Goal: Information Seeking & Learning: Learn about a topic

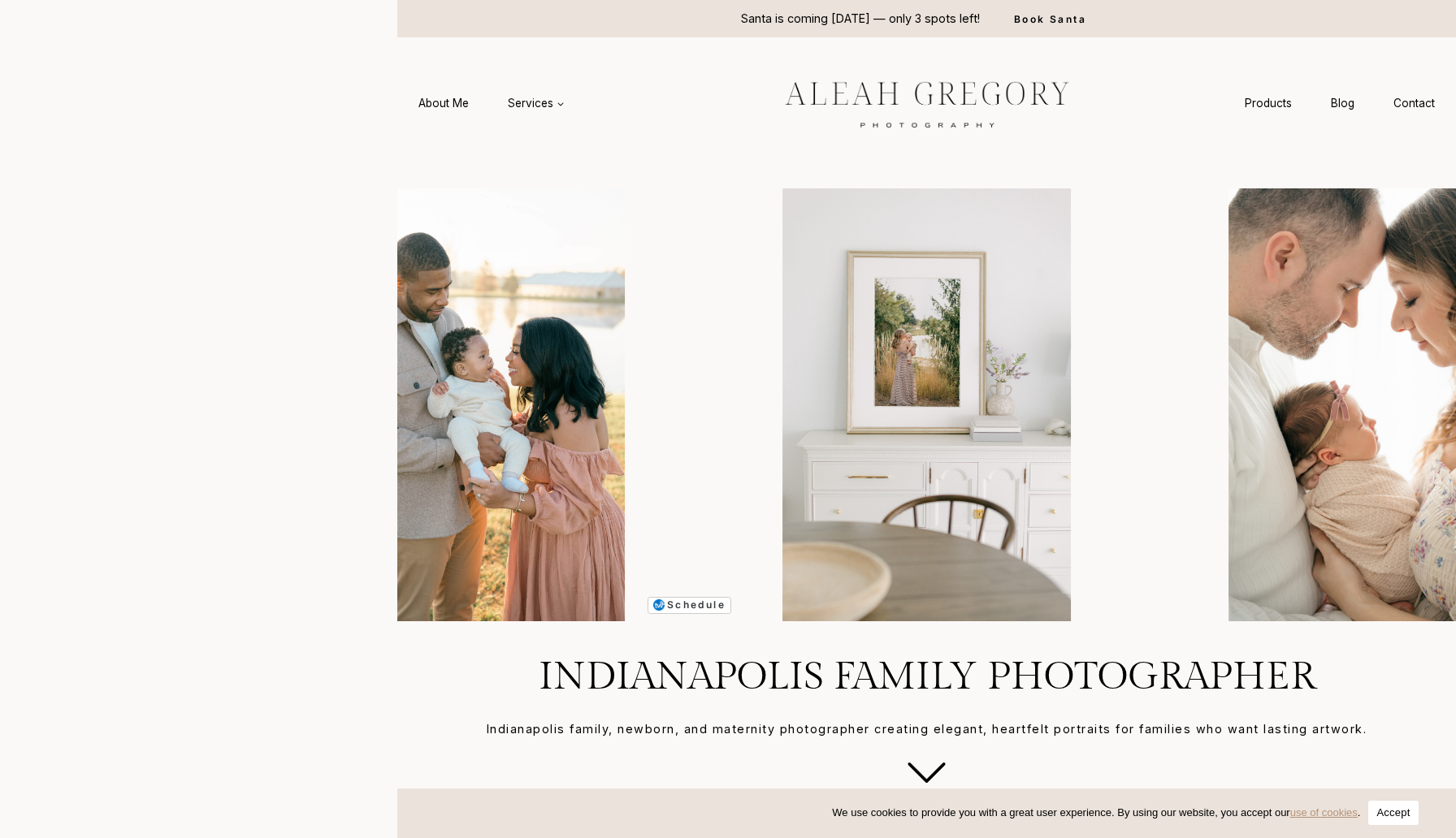
drag, startPoint x: 280, startPoint y: 218, endPoint x: 386, endPoint y: 219, distance: 106.0
click at [0, 0] on headings-map at bounding box center [0, 0] width 0 height 0
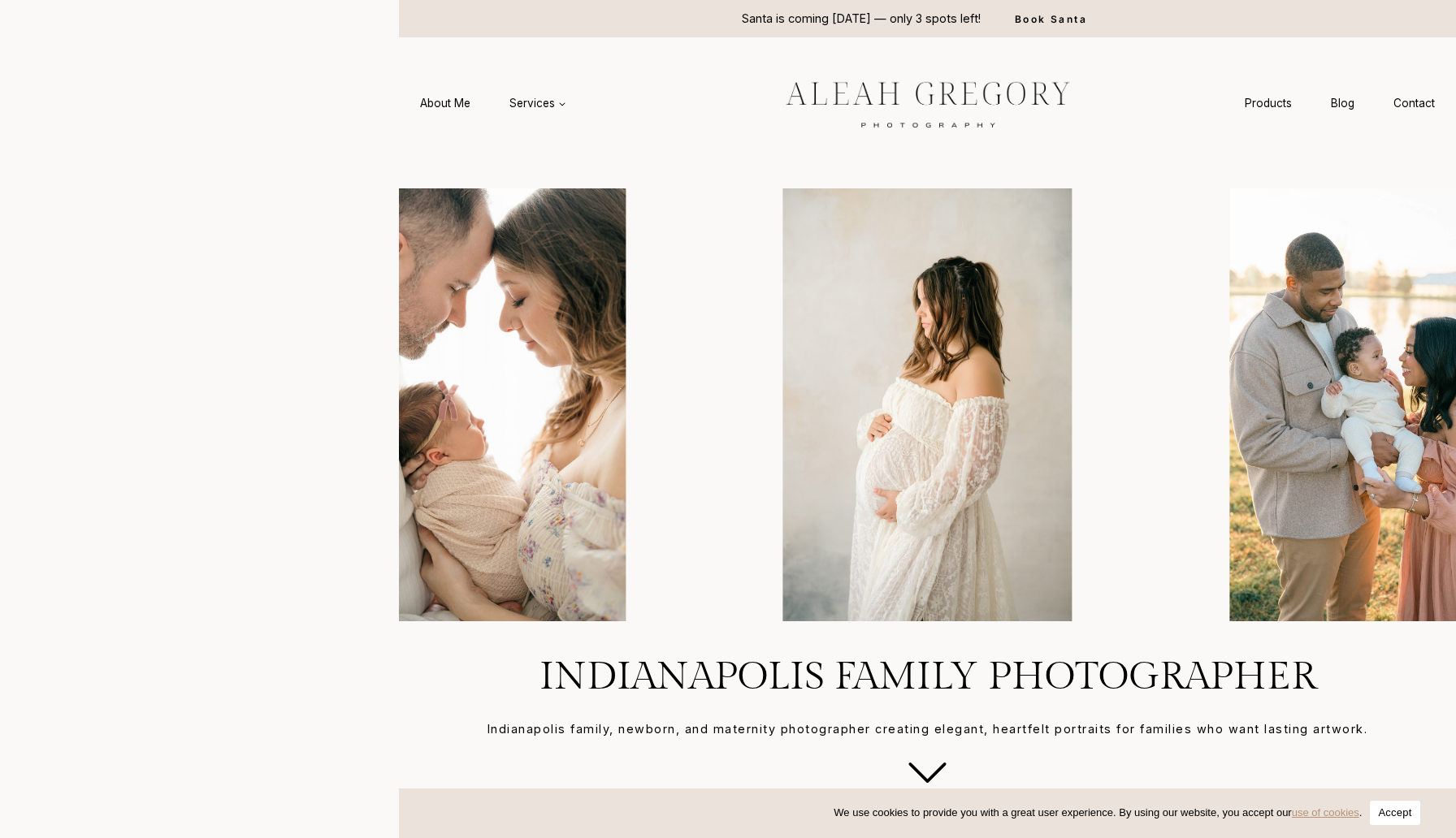
click at [0, 0] on headings-map at bounding box center [0, 0] width 0 height 0
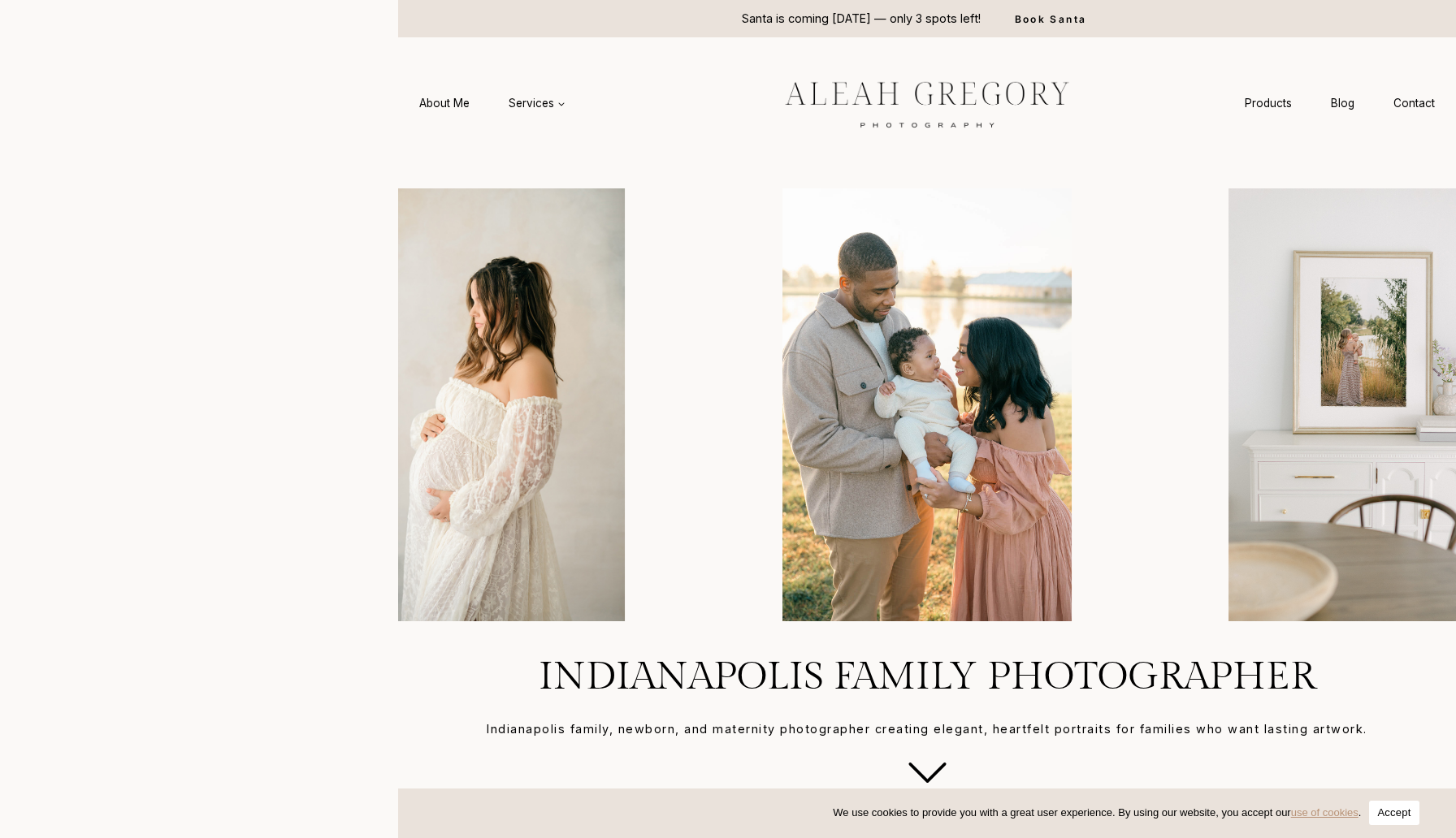
drag, startPoint x: 280, startPoint y: 284, endPoint x: 427, endPoint y: 291, distance: 147.2
click at [0, 0] on headings-map at bounding box center [0, 0] width 0 height 0
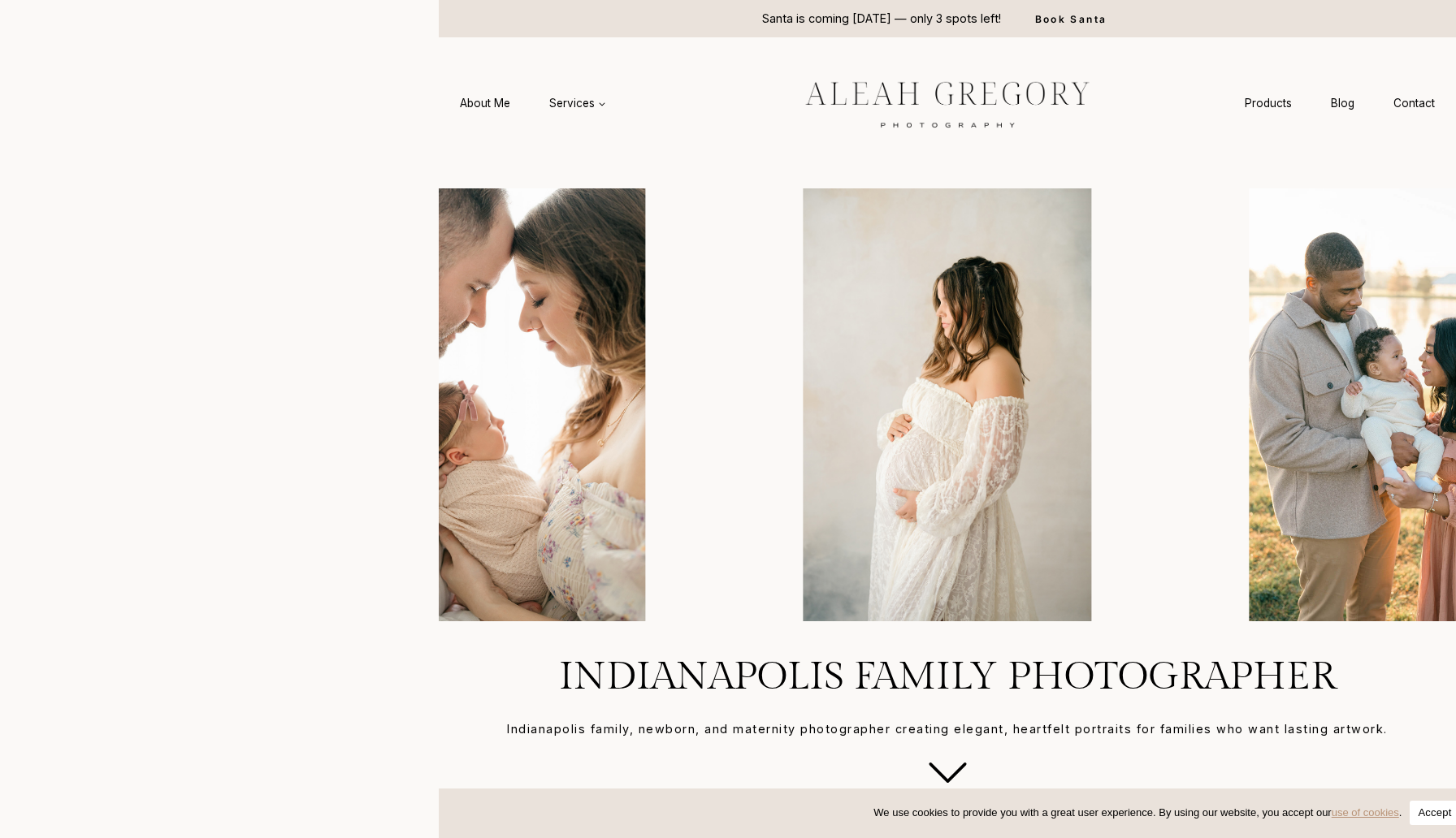
click at [0, 0] on headings-map at bounding box center [0, 0] width 0 height 0
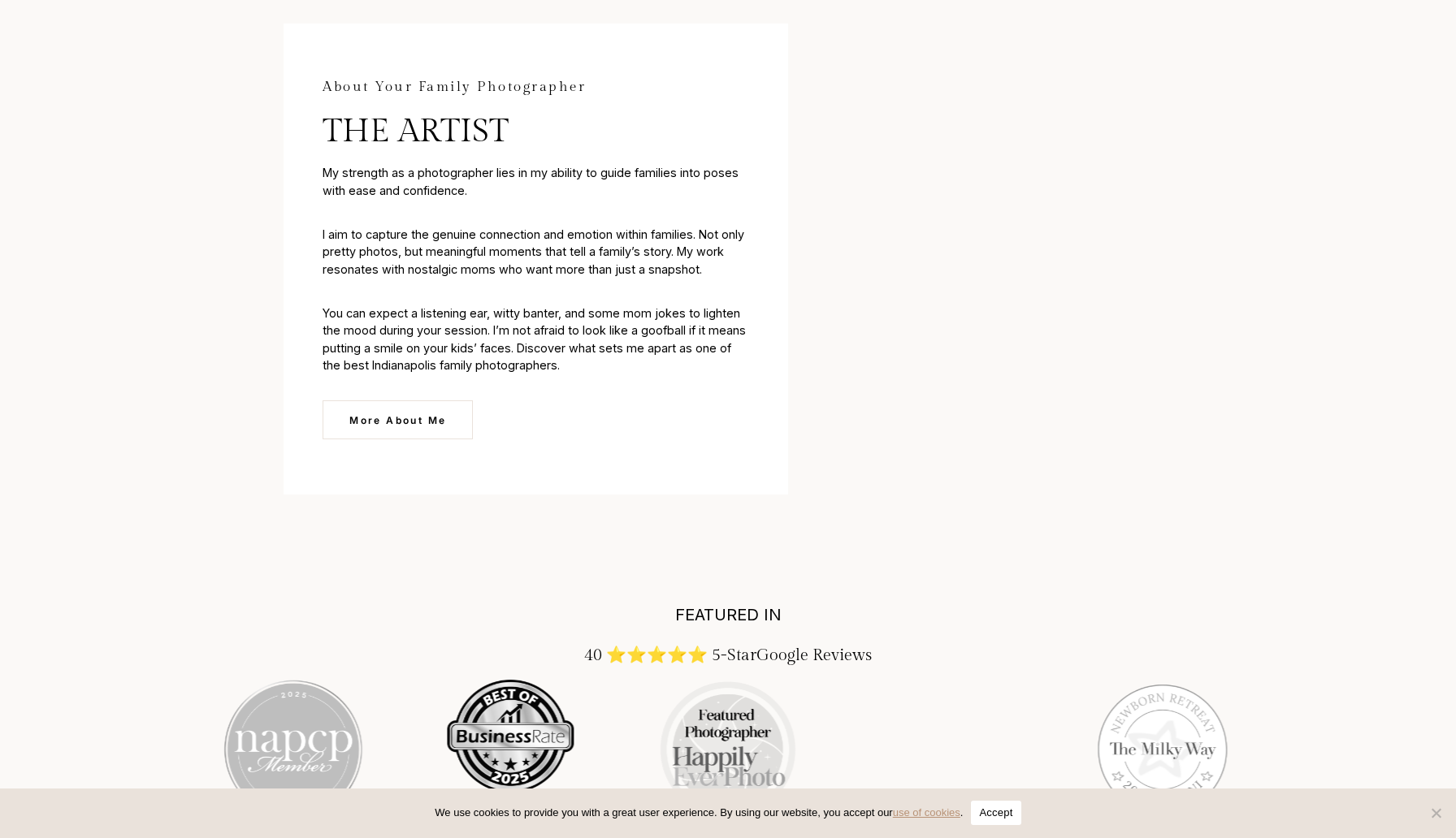
scroll to position [2267, 0]
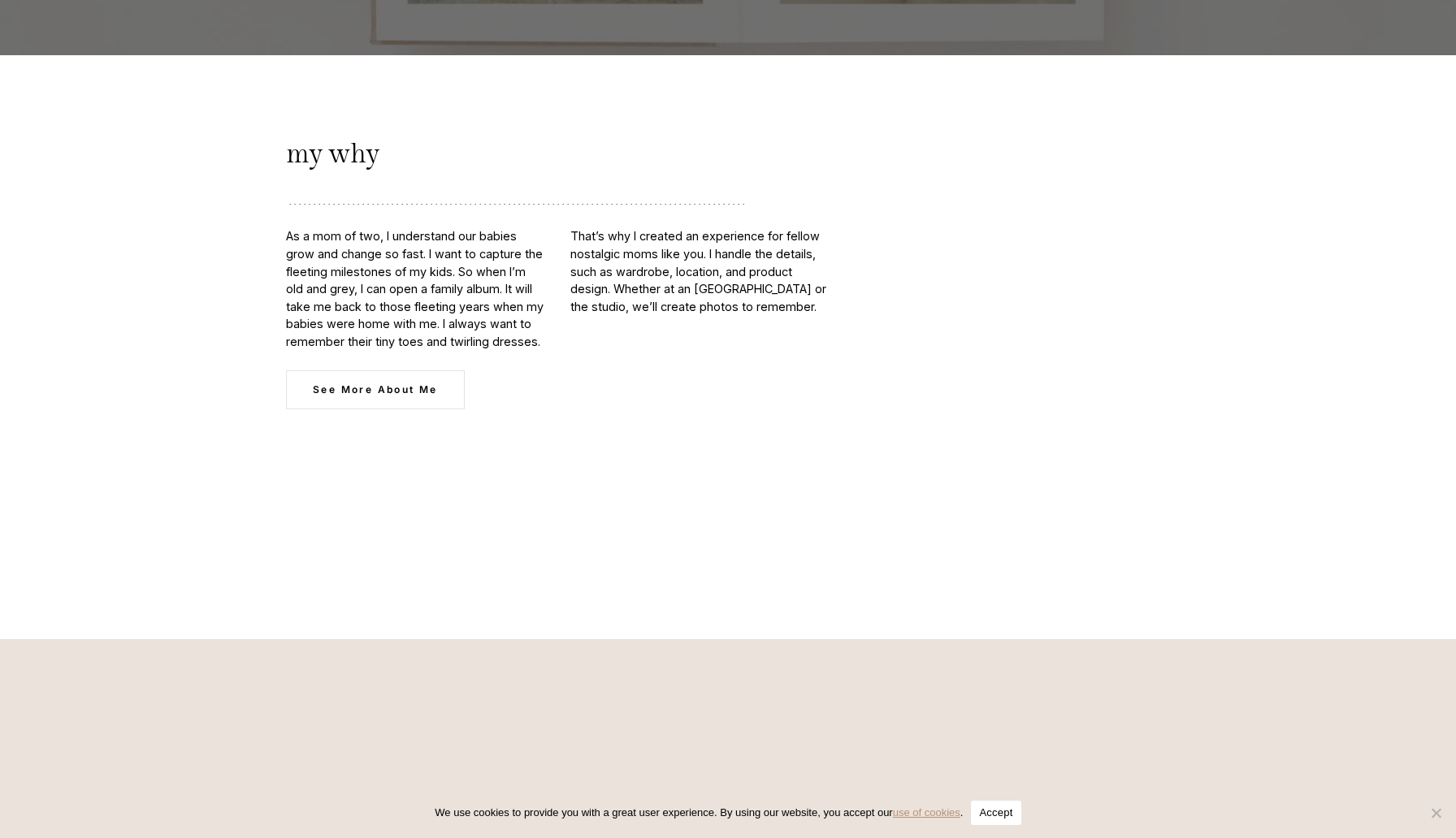
scroll to position [7044, 0]
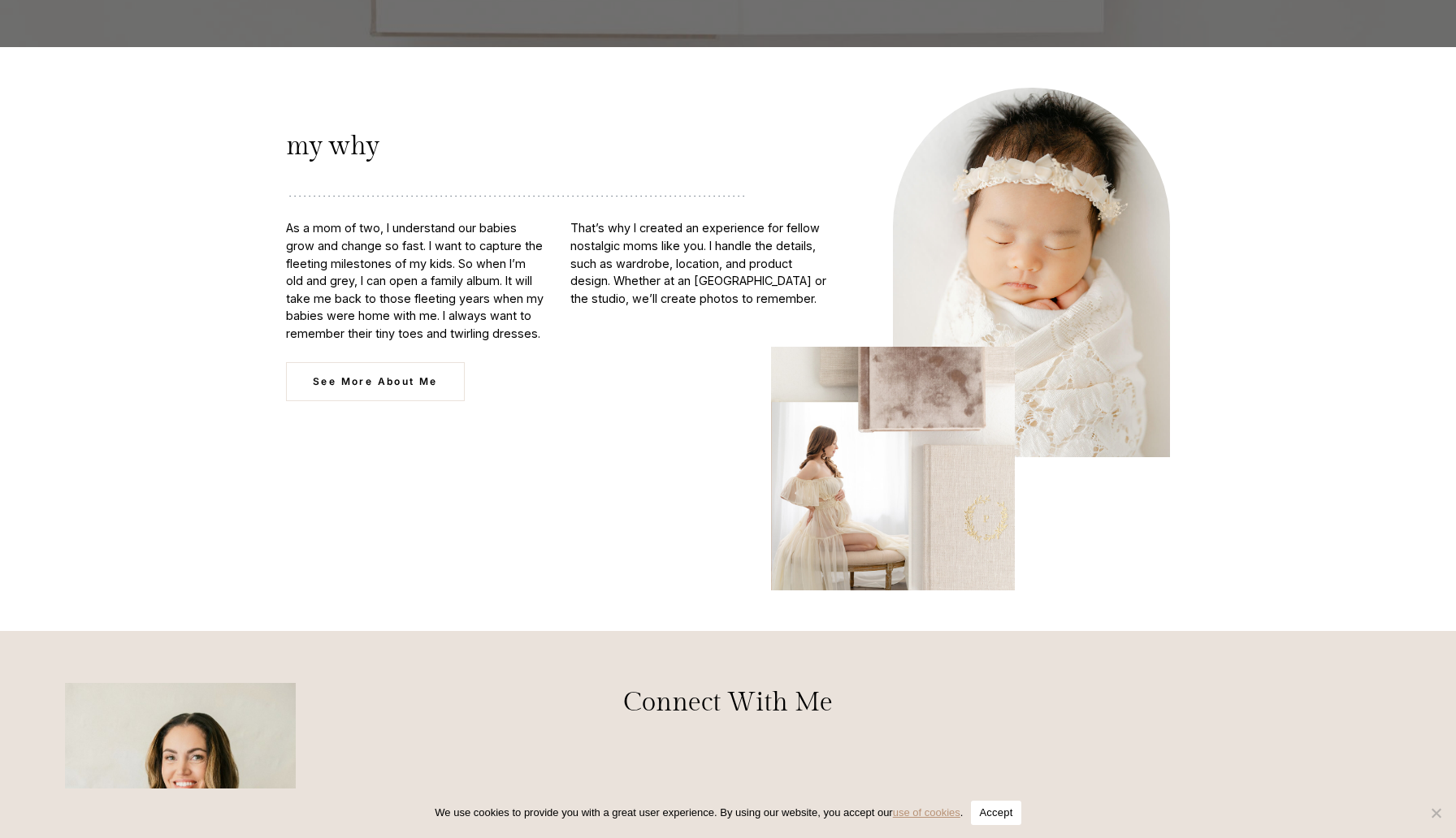
click at [290, 219] on p "As a mom of two, I understand our babies grow and change so fast. I want to cap…" at bounding box center [415, 280] width 258 height 123
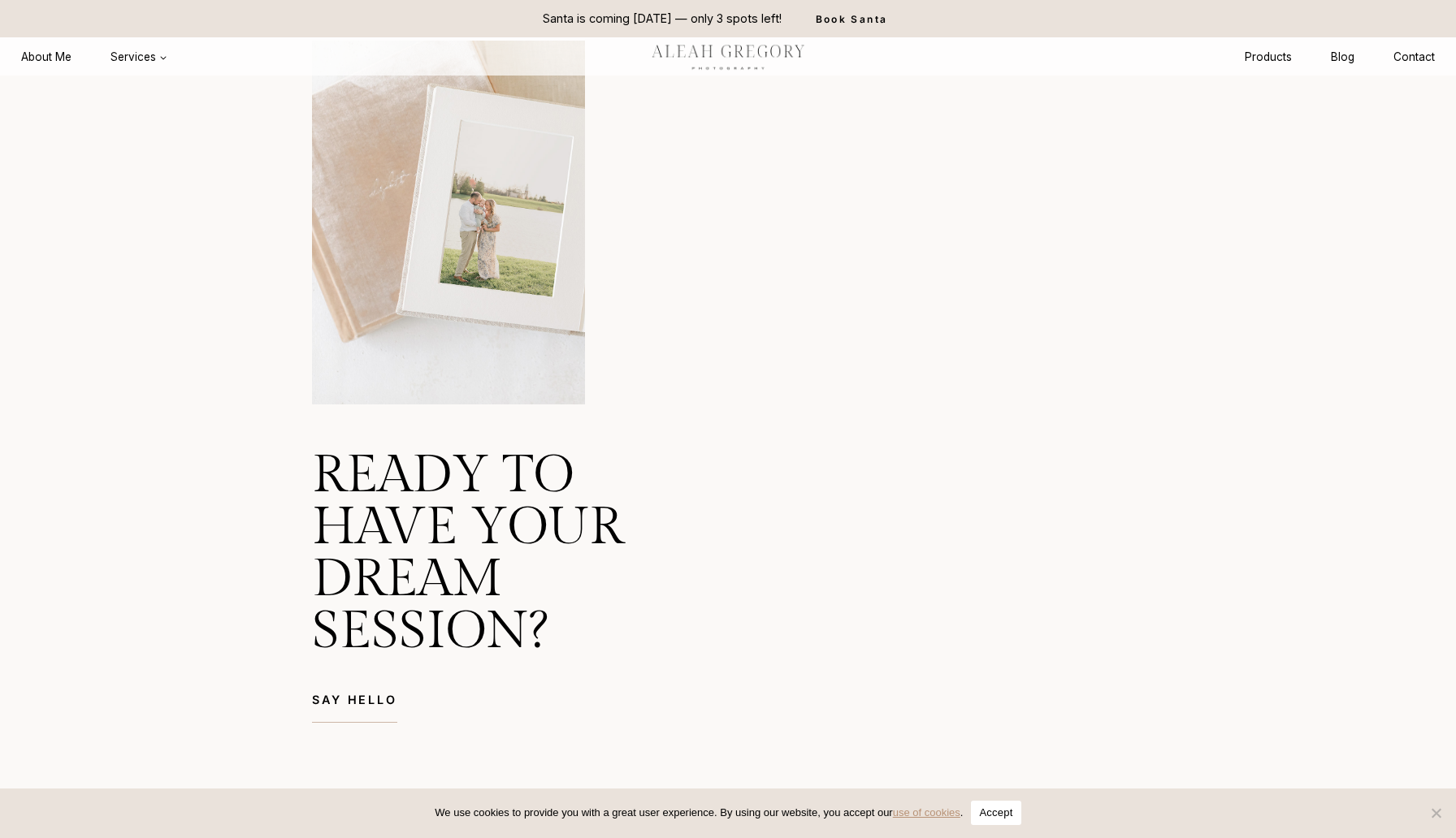
scroll to position [10082, 0]
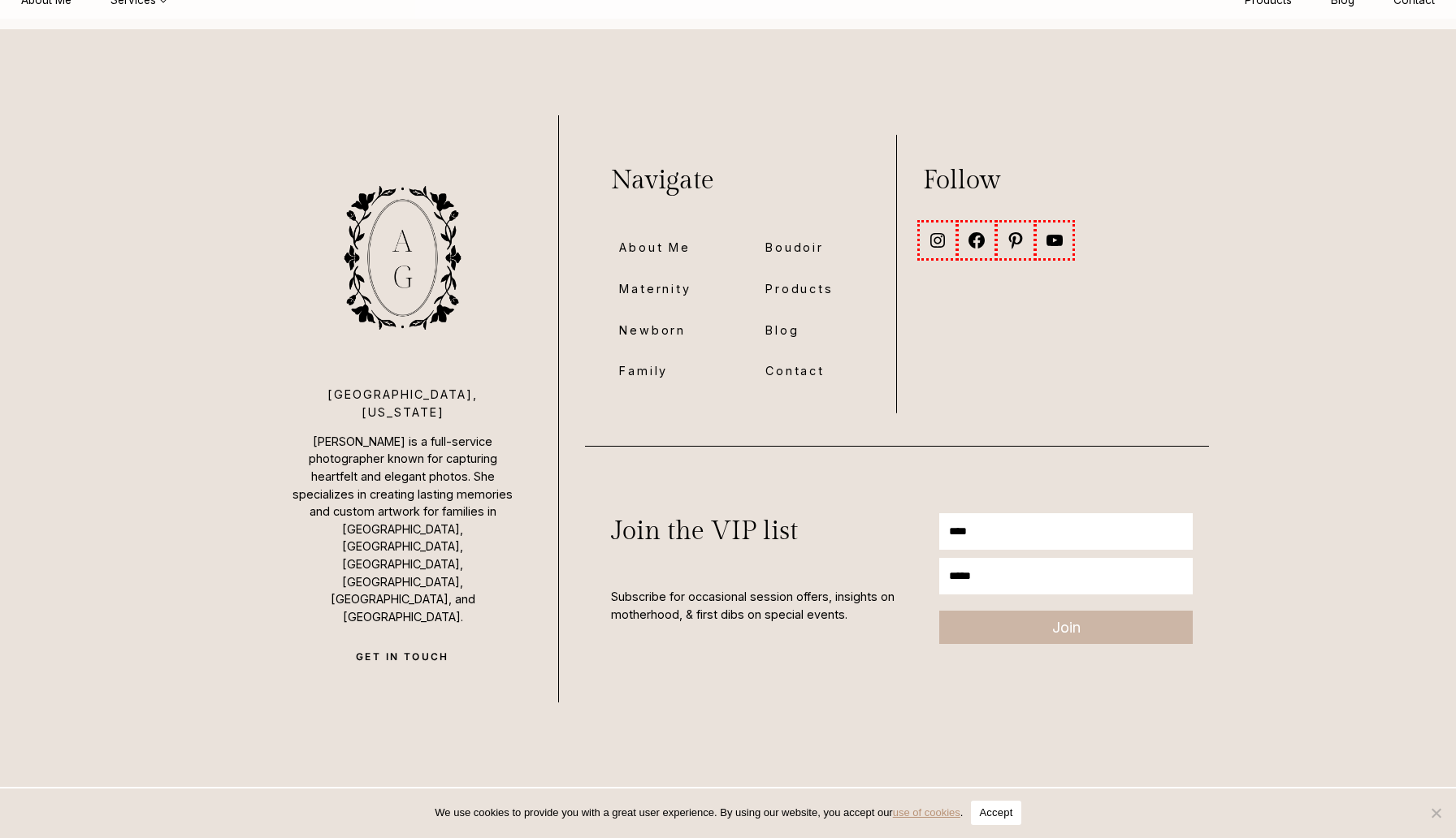
scroll to position [11000, 0]
click at [1008, 805] on button "Accept" at bounding box center [995, 813] width 50 height 24
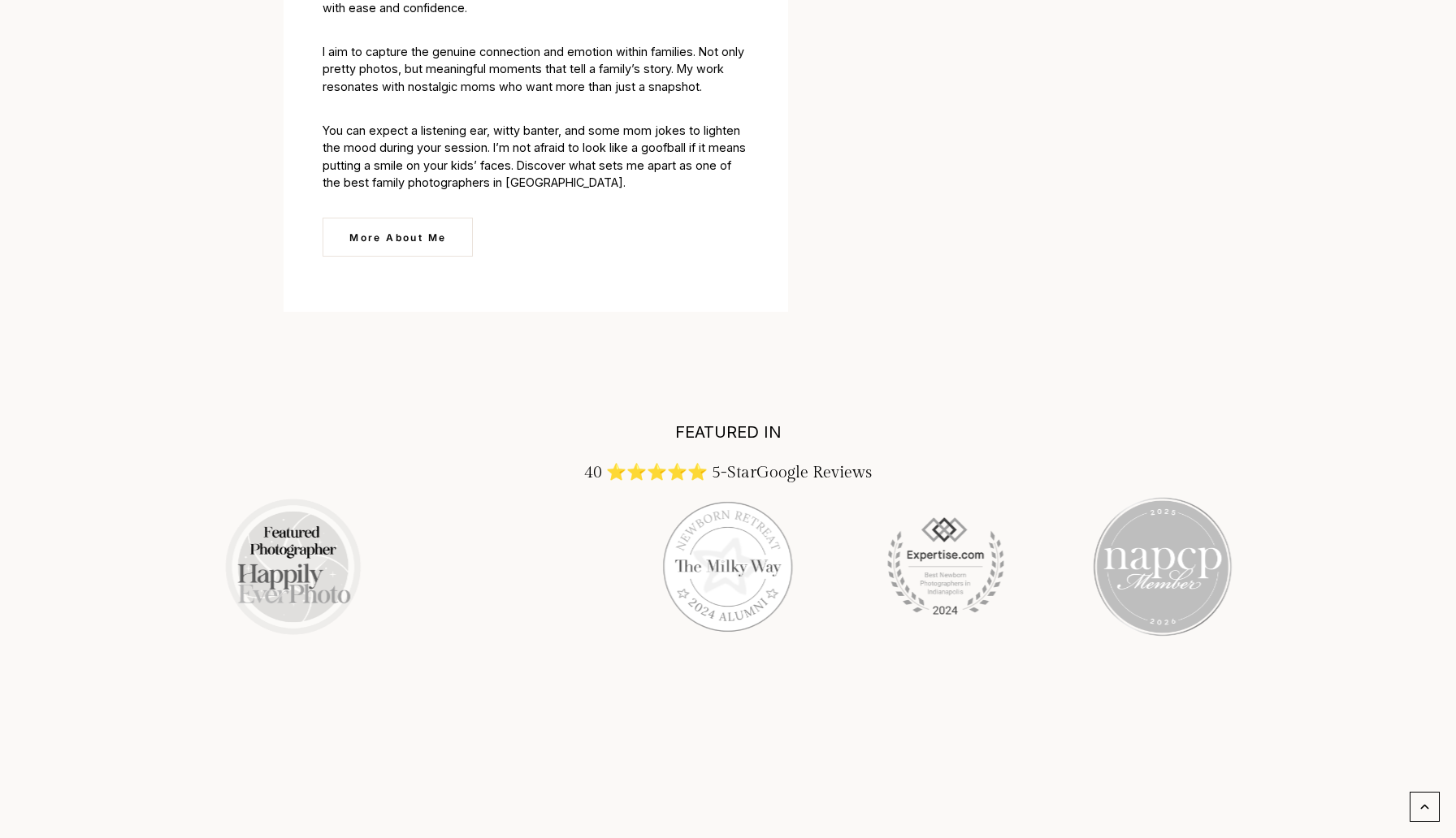
scroll to position [2431, 0]
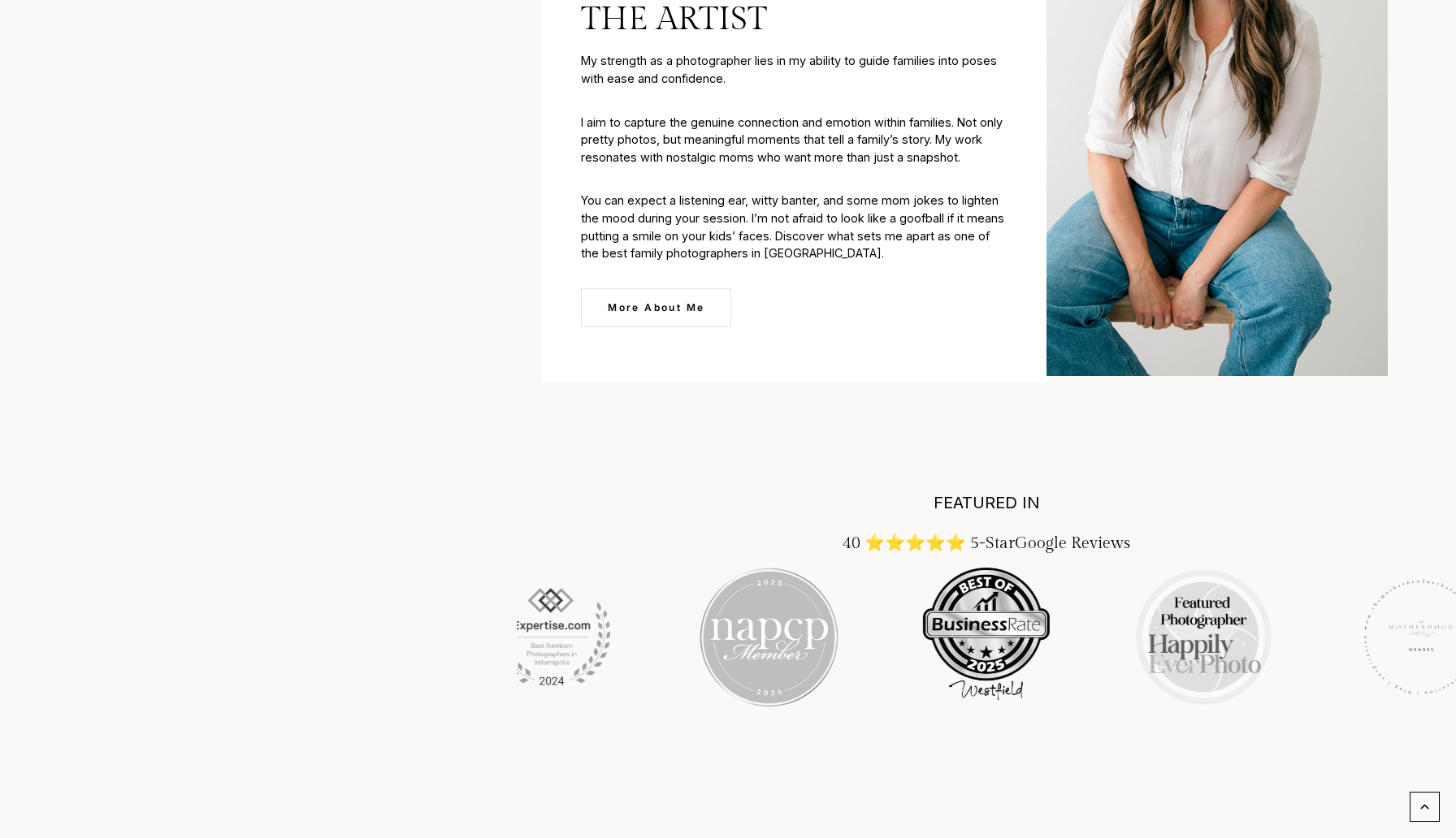
drag, startPoint x: 280, startPoint y: 212, endPoint x: 505, endPoint y: 212, distance: 225.0
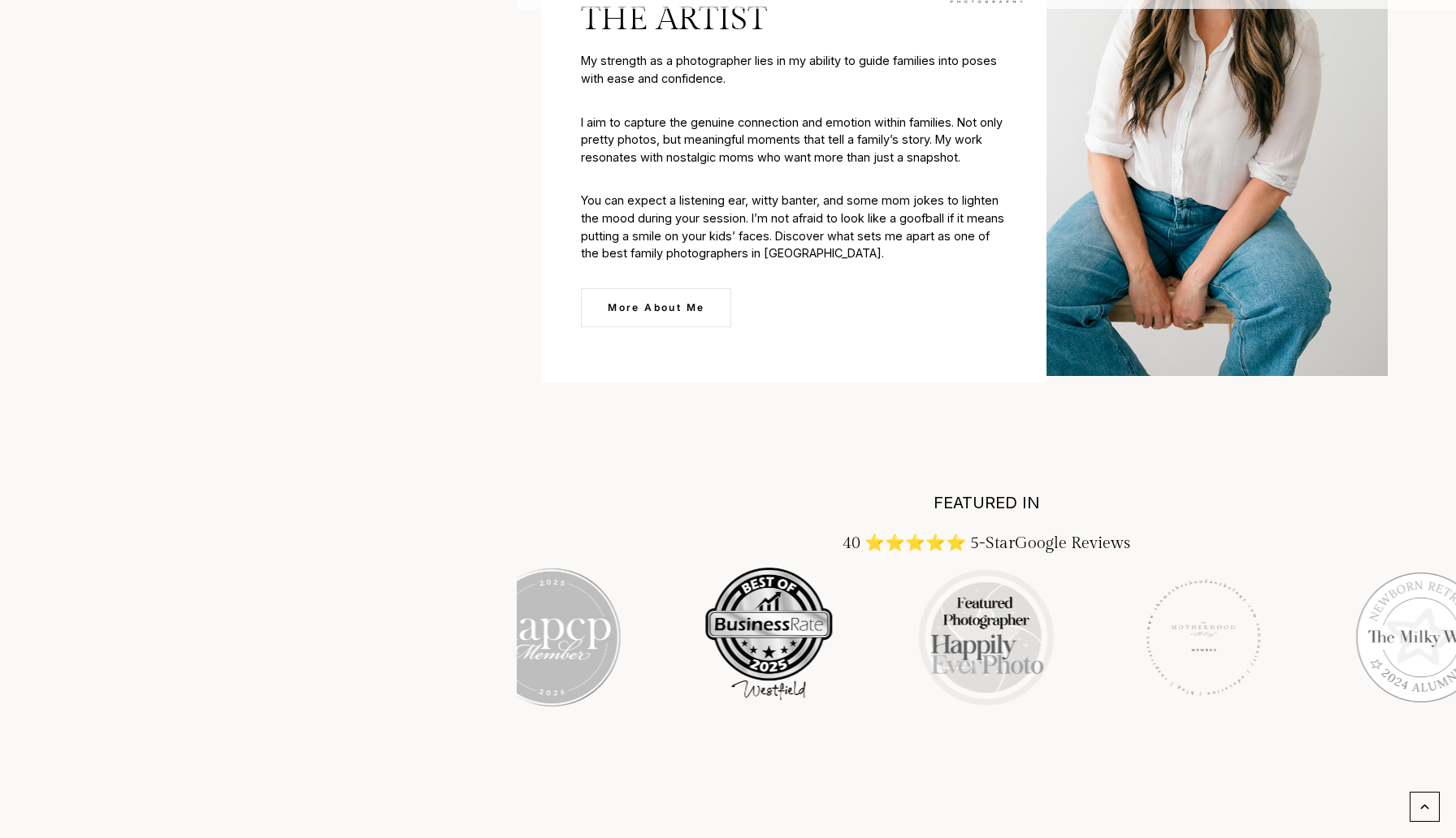
scroll to position [2418, 0]
